Goal: Transaction & Acquisition: Book appointment/travel/reservation

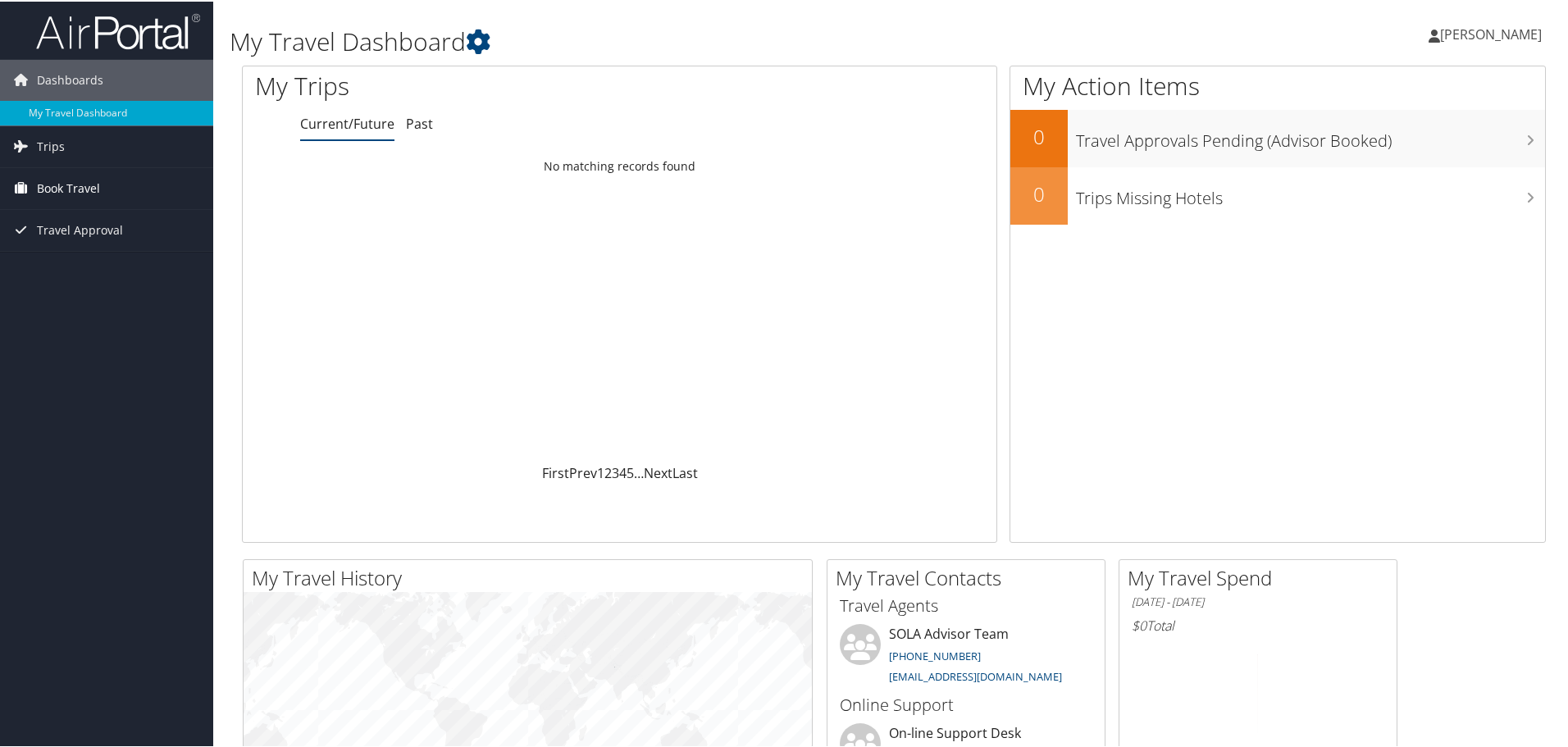
click at [76, 193] on span "Book Travel" at bounding box center [68, 187] width 63 height 41
click at [82, 233] on link "Book/Manage Online Trips" at bounding box center [106, 244] width 213 height 24
click at [1421, 39] on ul "[PERSON_NAME] [PERSON_NAME]" at bounding box center [1483, 33] width 147 height 49
click at [1412, 268] on link "Sign Out" at bounding box center [1447, 267] width 183 height 28
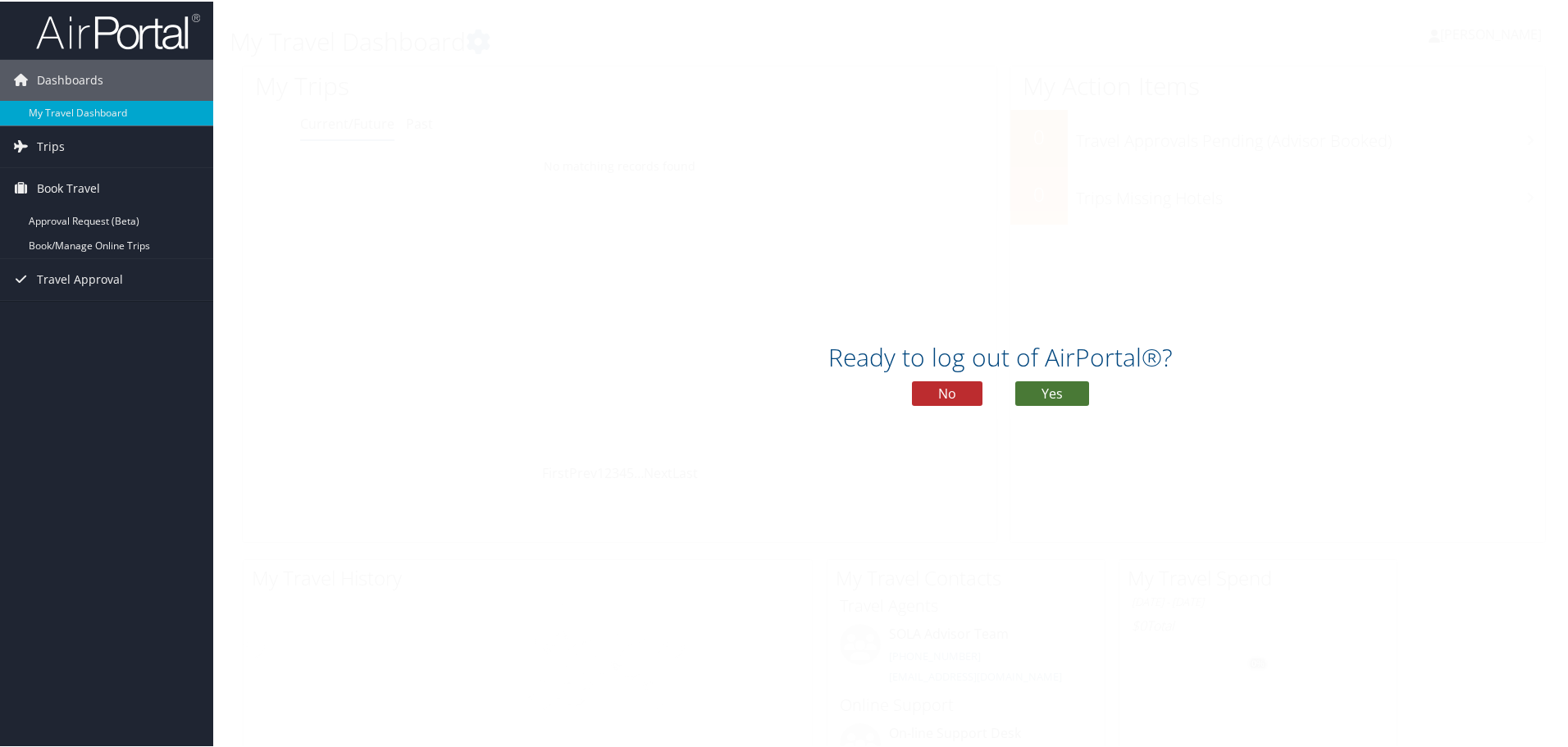
click at [1044, 395] on button "Yes" at bounding box center [1052, 391] width 74 height 24
